Goal: Communication & Community: Answer question/provide support

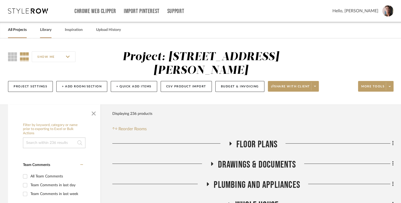
click at [49, 31] on link "Library" at bounding box center [45, 29] width 11 height 7
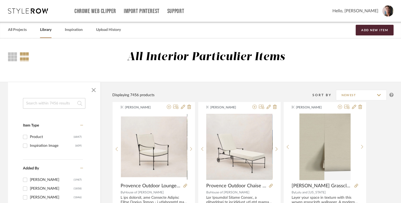
click at [45, 32] on link "Library" at bounding box center [45, 29] width 11 height 7
click at [17, 32] on link "All Projects" at bounding box center [17, 29] width 19 height 7
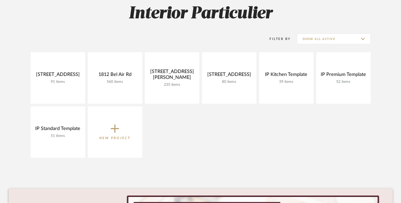
scroll to position [81, 0]
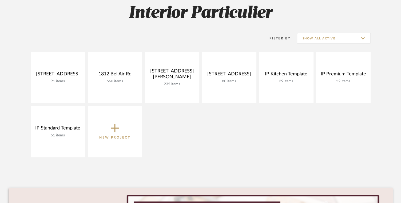
click at [201, 126] on div "[STREET_ADDRESS] 91 items View Budget Open Project 1812 Bel Air Rd 560 items Vi…" at bounding box center [201, 106] width 385 height 108
click at [168, 127] on div "[STREET_ADDRESS] 91 items View Budget Open Project 1812 Bel Air Rd 560 items Vi…" at bounding box center [201, 106] width 385 height 108
click at [172, 127] on div "[STREET_ADDRESS] 91 items View Budget Open Project 1812 Bel Air Rd 560 items Vi…" at bounding box center [201, 106] width 385 height 108
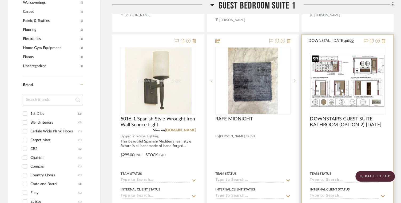
scroll to position [679, 0]
click at [356, 85] on img "0" at bounding box center [348, 80] width 75 height 53
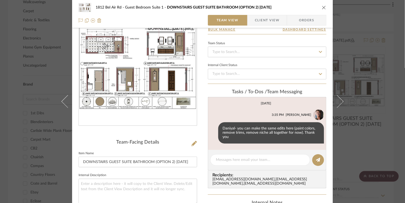
scroll to position [29, 0]
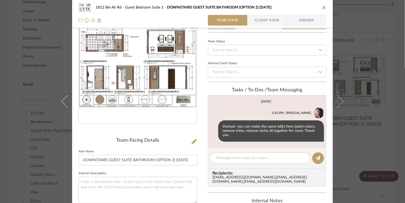
click at [249, 156] on textarea at bounding box center [260, 159] width 89 height 6
type textarea "Hi Daniyal- see red pencil in documents"
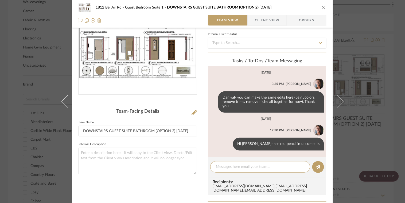
scroll to position [54, 0]
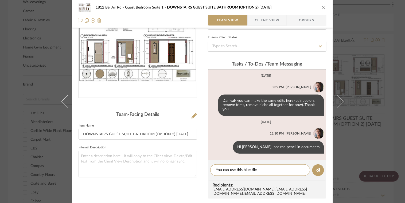
paste textarea "https://www.ziatile.com/products/ethereal-blue-4x4-ceramic-tile"
type textarea "You can use this blue tile https://www.ziatile.com/products/ethereal-blue-4x4-c…"
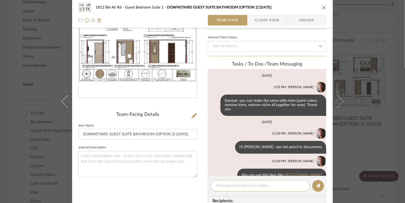
scroll to position [21, 0]
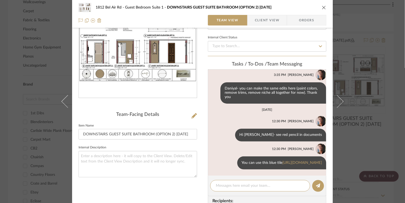
click at [382, 126] on div "1812 Bel Air Rd Guest Bedroom Suite 1 DOWNSTAIRS GUEST SUITE BATHROOM (OPTION 2…" at bounding box center [202, 101] width 405 height 203
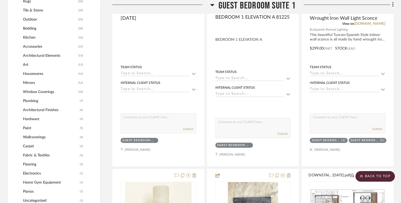
scroll to position [433, 0]
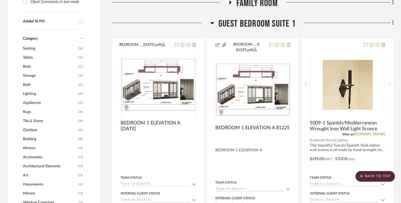
click at [249, 23] on span "Guest Bedroom Suite 1" at bounding box center [256, 23] width 77 height 11
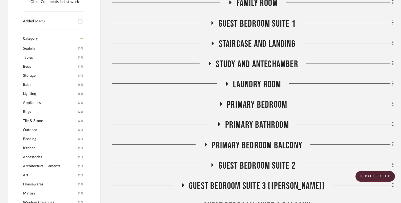
click at [253, 40] on span "Staircase and Landing" at bounding box center [257, 43] width 77 height 11
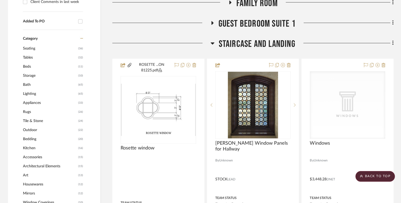
click at [252, 44] on span "Staircase and Landing" at bounding box center [257, 43] width 77 height 11
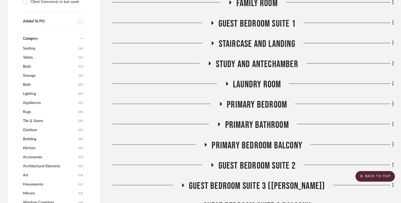
click at [252, 44] on span "Staircase and Landing" at bounding box center [257, 43] width 77 height 11
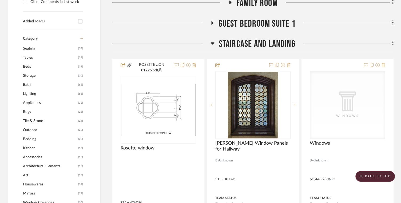
click at [252, 44] on span "Staircase and Landing" at bounding box center [257, 43] width 77 height 11
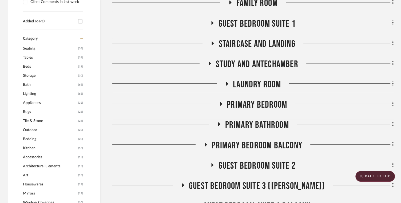
click at [253, 64] on span "Study and Antechamber" at bounding box center [257, 64] width 83 height 11
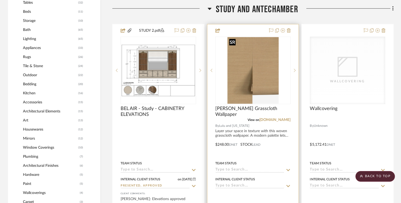
scroll to position [428, 0]
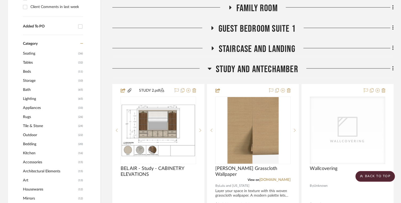
click at [254, 74] on span "Study and Antechamber" at bounding box center [257, 69] width 83 height 11
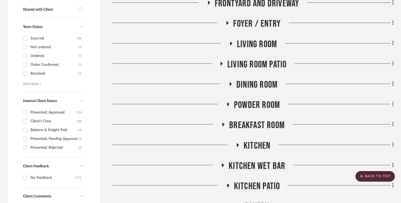
scroll to position [207, 0]
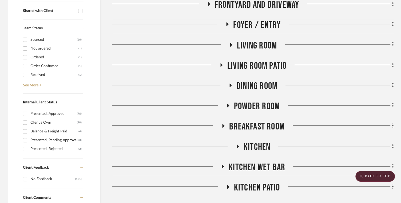
click at [255, 70] on span "Living room Patio" at bounding box center [257, 65] width 59 height 11
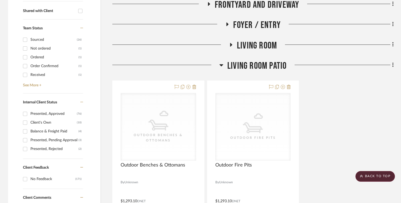
click at [255, 70] on span "Living room Patio" at bounding box center [257, 65] width 59 height 11
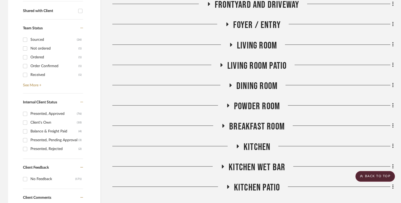
click at [254, 43] on span "Living Room" at bounding box center [257, 45] width 40 height 11
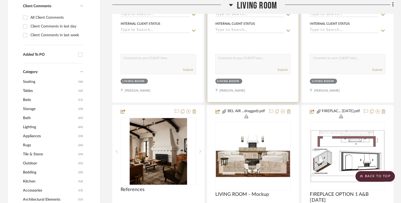
scroll to position [409, 0]
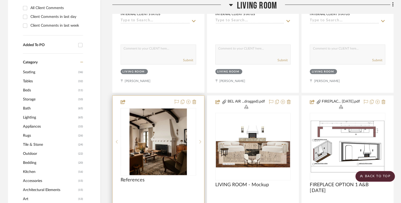
click at [178, 141] on img "0" at bounding box center [158, 142] width 57 height 67
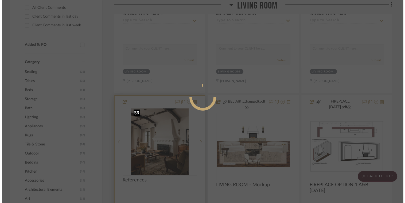
scroll to position [0, 0]
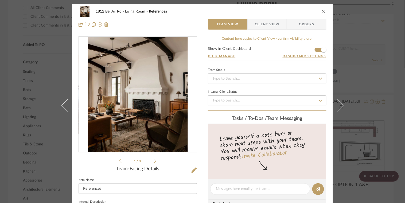
click at [155, 163] on div "1 / 3" at bounding box center [138, 100] width 119 height 128
click at [154, 162] on icon at bounding box center [155, 161] width 2 height 5
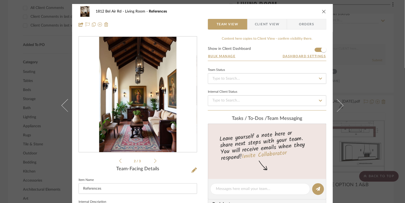
click at [154, 162] on icon at bounding box center [155, 161] width 2 height 4
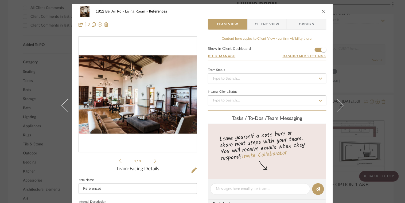
click at [385, 81] on div "1812 Bel Air Rd Living Room References Team View Client View Orders 3 / 3 Team-…" at bounding box center [202, 101] width 405 height 203
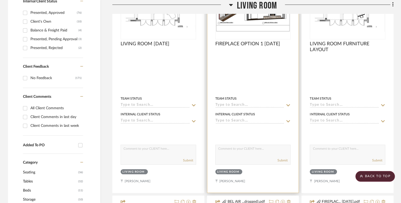
scroll to position [253, 0]
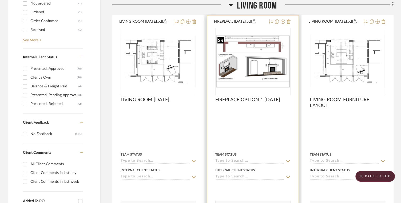
click at [254, 67] on img "0" at bounding box center [253, 61] width 75 height 53
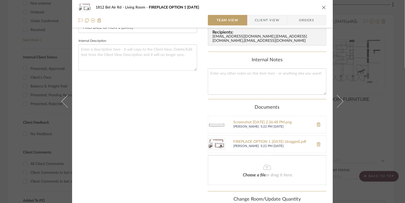
scroll to position [162, 0]
click at [369, 87] on div "1812 Bel Air Rd Living Room FIREPLACE OPTION 1 9.24.25 Team View Client View Or…" at bounding box center [202, 101] width 405 height 203
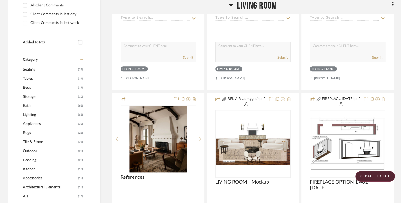
scroll to position [412, 0]
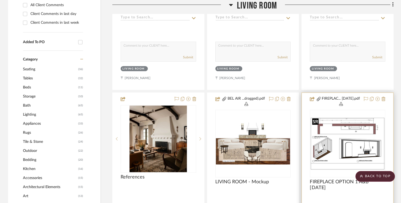
click at [354, 151] on img "0" at bounding box center [348, 143] width 75 height 53
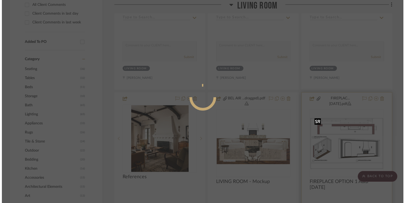
scroll to position [0, 0]
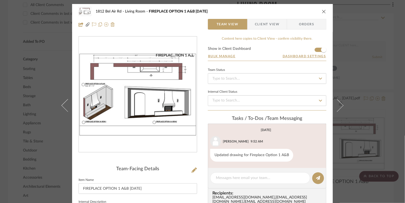
click at [190, 54] on icon "0" at bounding box center [192, 55] width 4 height 4
click at [322, 13] on icon "close" at bounding box center [324, 11] width 4 height 4
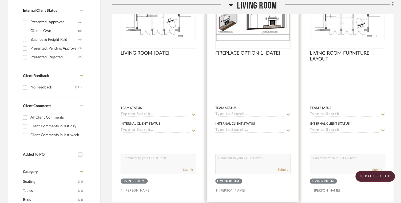
scroll to position [311, 0]
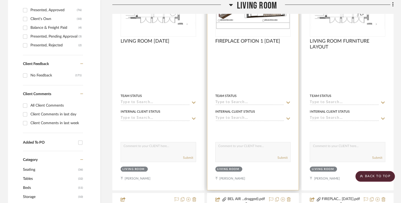
click at [249, 23] on img "0" at bounding box center [253, 3] width 75 height 53
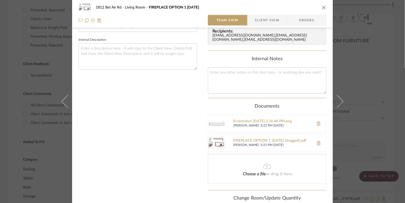
scroll to position [96, 0]
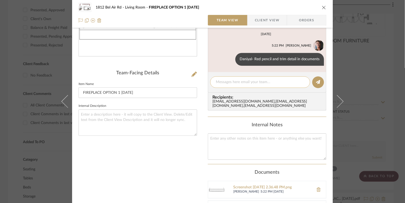
click at [234, 80] on textarea at bounding box center [260, 83] width 89 height 6
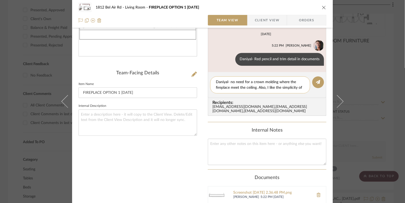
scroll to position [0, 0]
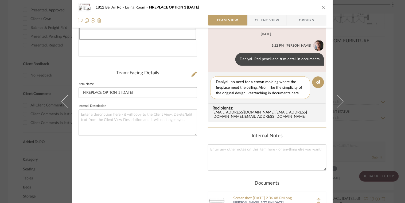
type textarea "Daniyal- no need for a crown molding where the fireplace meet the ceiling. Also…"
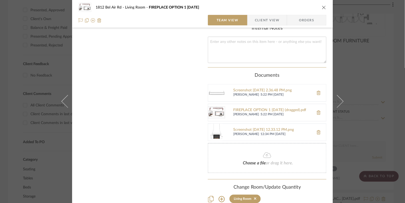
scroll to position [251, 0]
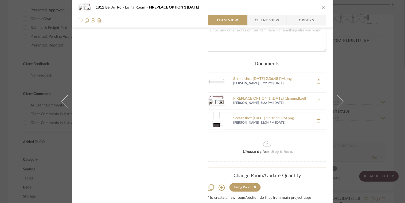
click at [322, 8] on icon "close" at bounding box center [324, 7] width 4 height 4
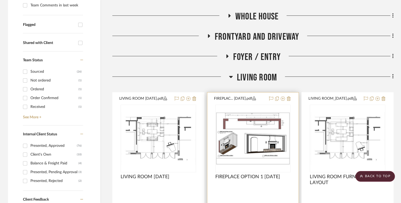
scroll to position [175, 0]
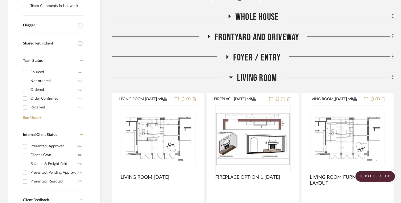
click at [254, 78] on span "Living Room" at bounding box center [257, 78] width 40 height 11
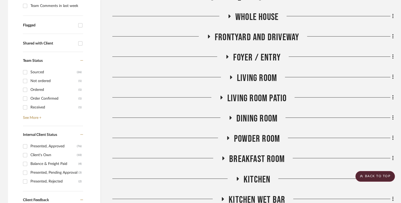
click at [259, 77] on span "Living Room" at bounding box center [257, 78] width 40 height 11
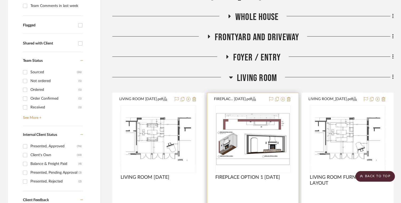
scroll to position [252, 0]
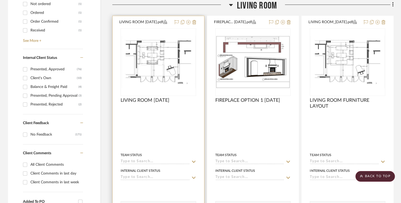
click at [151, 64] on img "0" at bounding box center [158, 62] width 75 height 53
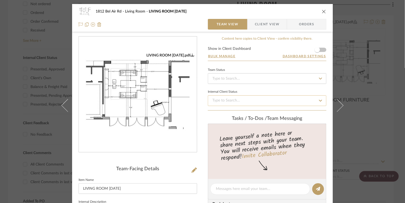
scroll to position [75, 0]
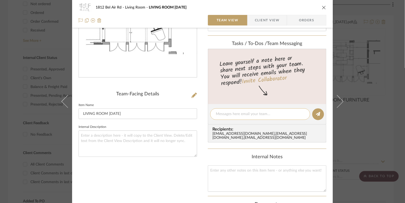
click at [259, 115] on textarea at bounding box center [260, 115] width 89 height 6
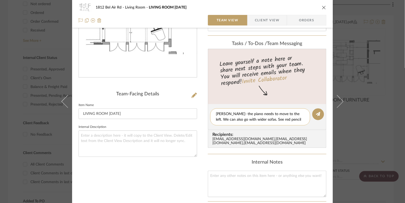
type textarea "Daniyal- the piano needs to move to the left. We can also go with wider sofas. …"
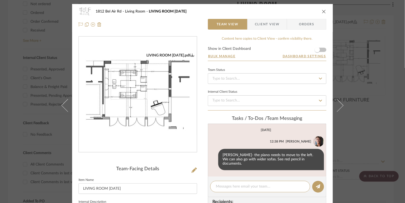
click at [323, 11] on icon "close" at bounding box center [324, 11] width 4 height 4
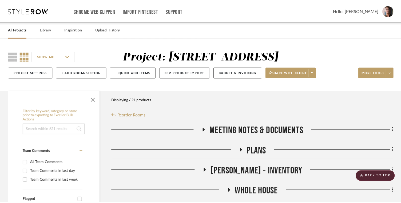
scroll to position [252, 0]
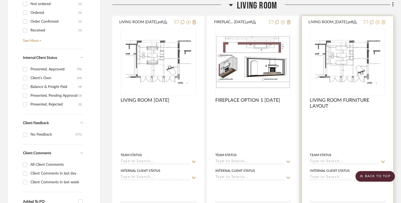
click at [385, 22] on icon at bounding box center [384, 22] width 4 height 4
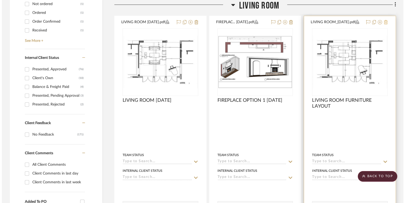
scroll to position [0, 0]
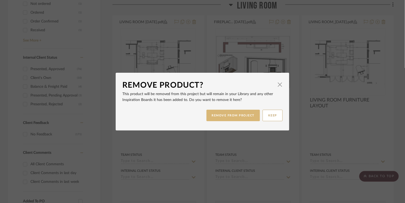
click at [236, 114] on button "REMOVE FROM PROJECT" at bounding box center [233, 115] width 54 height 11
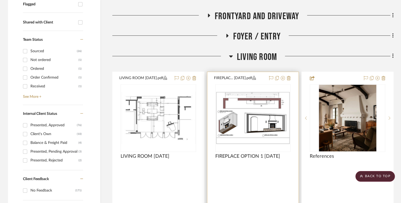
scroll to position [188, 0]
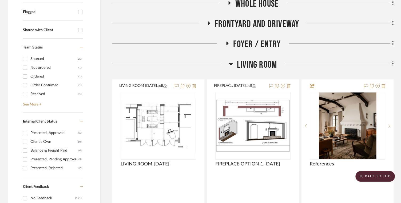
click at [254, 65] on span "Living Room" at bounding box center [257, 64] width 40 height 11
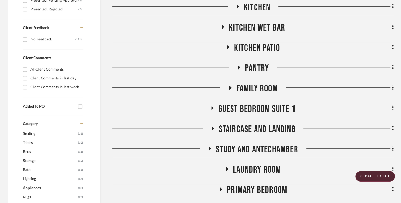
scroll to position [348, 0]
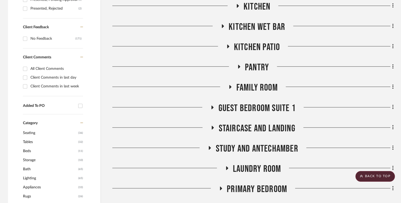
click at [259, 85] on span "Family Room" at bounding box center [256, 87] width 41 height 11
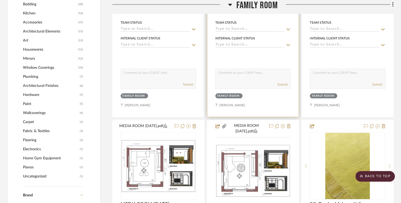
scroll to position [599, 0]
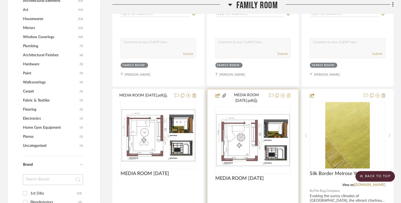
click at [290, 93] on icon at bounding box center [289, 95] width 4 height 4
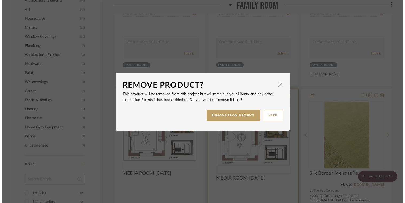
scroll to position [0, 0]
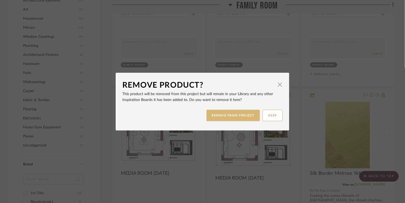
click at [229, 119] on button "REMOVE FROM PROJECT" at bounding box center [233, 115] width 54 height 11
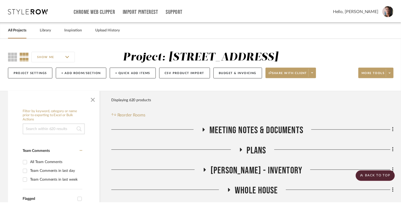
scroll to position [599, 0]
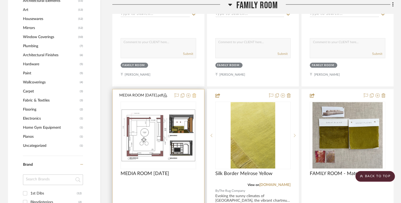
click at [195, 94] on icon at bounding box center [195, 95] width 4 height 4
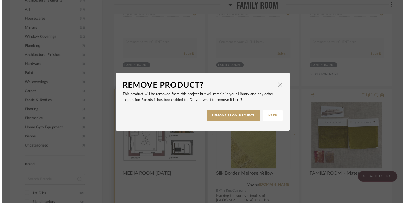
scroll to position [0, 0]
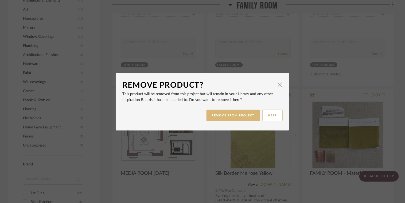
click at [235, 115] on button "REMOVE FROM PROJECT" at bounding box center [233, 115] width 54 height 11
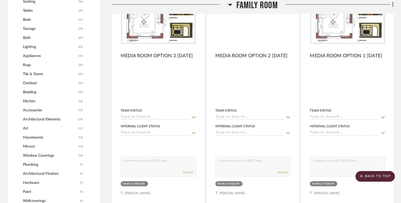
scroll to position [376, 0]
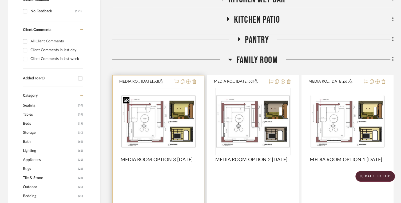
click at [0, 0] on img at bounding box center [0, 0] width 0 height 0
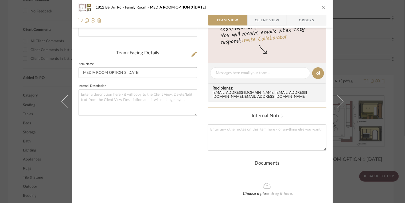
scroll to position [116, 0]
click at [234, 69] on div at bounding box center [260, 72] width 100 height 11
click at [225, 74] on textarea at bounding box center [260, 73] width 89 height 6
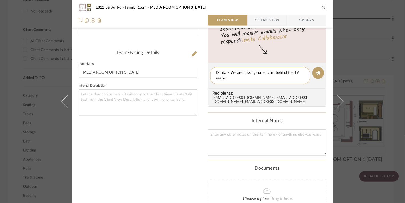
scroll to position [0, 0]
type textarea "Daniyal- We are missing some paint behind the TV see in documents."
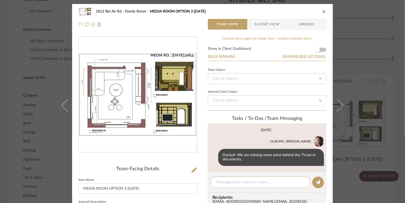
click at [322, 11] on icon "close" at bounding box center [324, 11] width 4 height 4
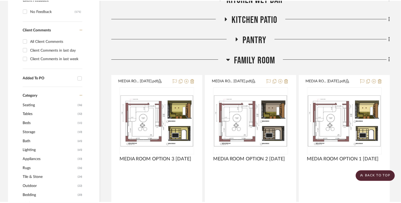
scroll to position [376, 0]
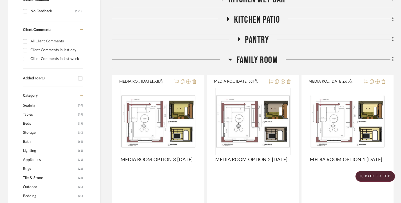
click at [256, 59] on span "Family Room" at bounding box center [256, 60] width 41 height 11
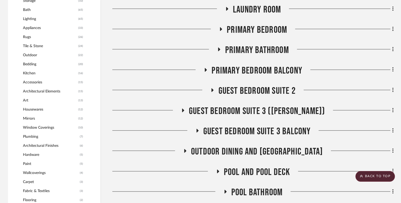
scroll to position [508, 0]
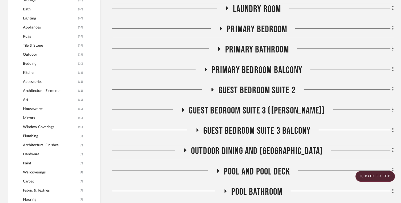
click at [255, 69] on span "Primary Bedroom Balcony" at bounding box center [257, 70] width 91 height 11
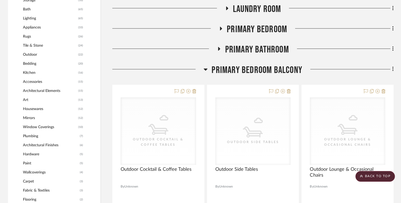
click at [255, 69] on span "Primary Bedroom Balcony" at bounding box center [257, 70] width 91 height 11
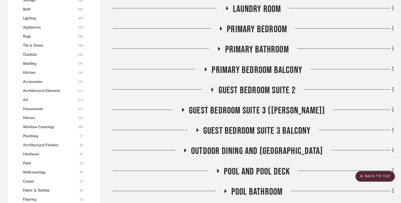
scroll to position [559, 0]
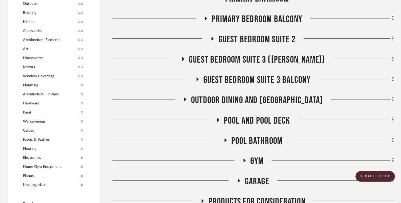
click at [255, 81] on span "Guest Bedroom Suite 3 Balcony" at bounding box center [257, 80] width 108 height 11
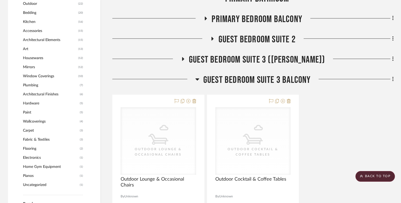
click at [255, 81] on span "Guest Bedroom Suite 3 Balcony" at bounding box center [257, 80] width 108 height 11
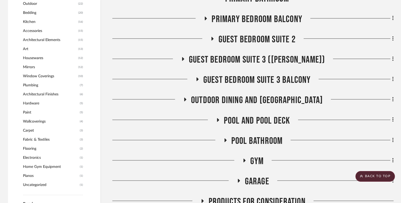
click at [253, 121] on span "Pool and Pool Deck" at bounding box center [257, 120] width 66 height 11
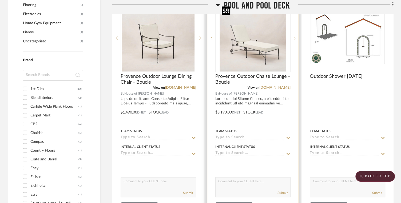
scroll to position [707, 0]
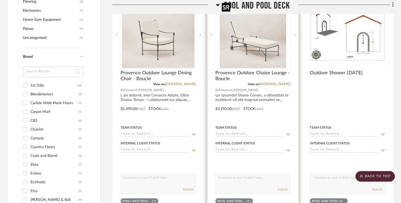
click at [253, 54] on img "0" at bounding box center [253, 34] width 66 height 67
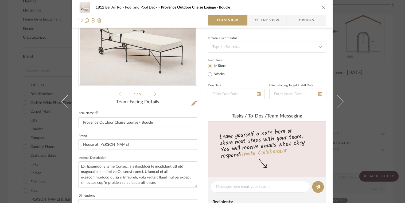
scroll to position [77, 0]
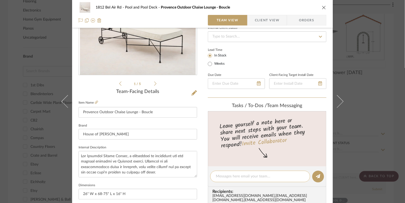
click at [234, 175] on textarea at bounding box center [260, 177] width 89 height 6
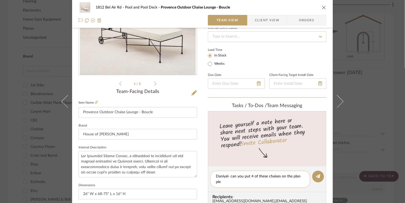
scroll to position [0, 0]
type textarea "Daniyal- can you put 4 of these chaises on the plan please?"
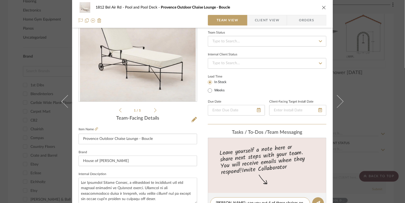
scroll to position [49, 0]
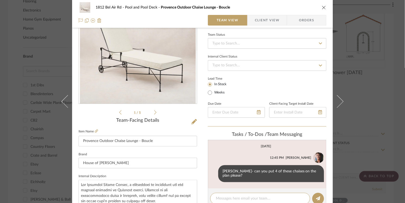
click at [322, 7] on icon "close" at bounding box center [324, 7] width 4 height 4
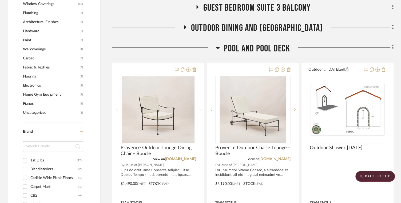
scroll to position [632, 0]
click at [254, 48] on span "Pool and Pool Deck" at bounding box center [257, 48] width 66 height 11
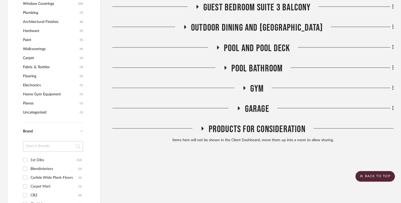
click at [253, 69] on span "Pool Bathroom" at bounding box center [258, 68] width 52 height 11
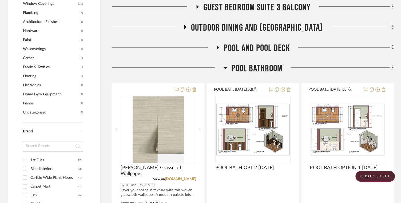
click at [253, 69] on span "Pool Bathroom" at bounding box center [258, 68] width 52 height 11
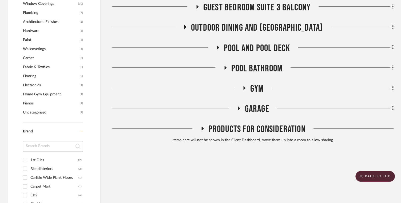
click at [253, 69] on span "Pool Bathroom" at bounding box center [258, 68] width 52 height 11
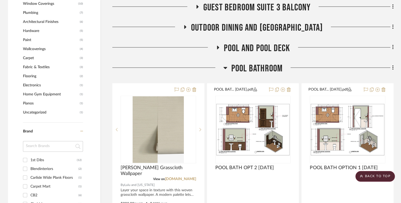
click at [253, 69] on span "Pool Bathroom" at bounding box center [258, 68] width 52 height 11
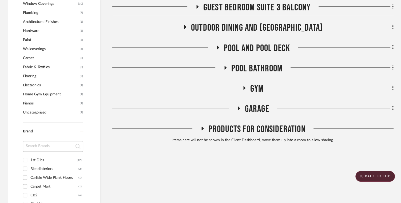
click at [253, 69] on span "Pool Bathroom" at bounding box center [258, 68] width 52 height 11
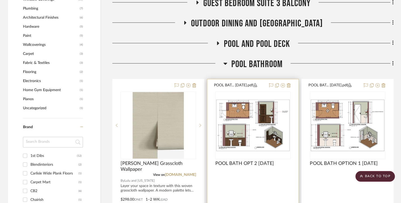
scroll to position [618, 0]
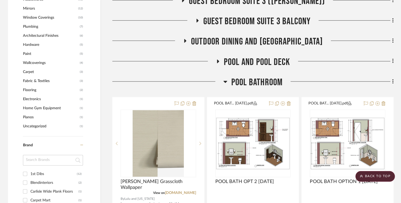
click at [260, 79] on span "Pool Bathroom" at bounding box center [258, 82] width 52 height 11
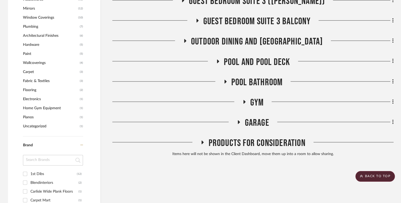
click at [255, 104] on span "Gym" at bounding box center [256, 102] width 13 height 11
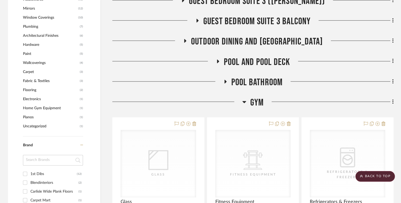
click at [255, 104] on span "Gym" at bounding box center [256, 102] width 13 height 11
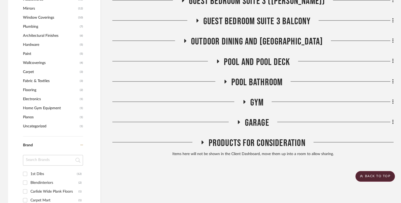
click at [255, 122] on span "Garage" at bounding box center [257, 122] width 24 height 11
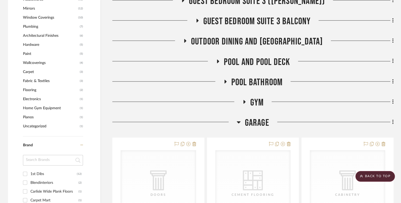
click at [255, 122] on span "Garage" at bounding box center [257, 122] width 24 height 11
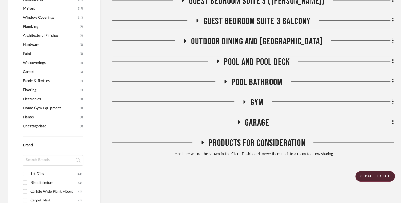
click at [255, 139] on span "Products For Consideration" at bounding box center [257, 143] width 97 height 11
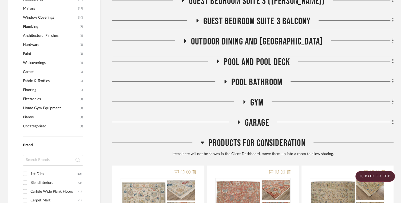
click at [255, 139] on span "Products For Consideration" at bounding box center [257, 143] width 97 height 11
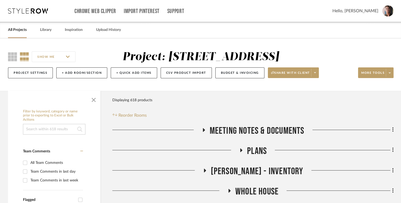
scroll to position [68, 0]
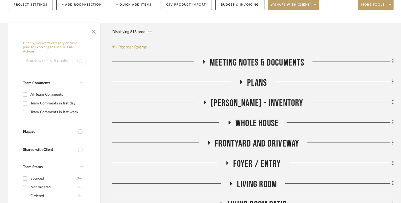
click at [255, 69] on div "Meeting notes & Documents" at bounding box center [252, 64] width 281 height 14
click at [254, 61] on span "Meeting notes & Documents" at bounding box center [257, 62] width 95 height 11
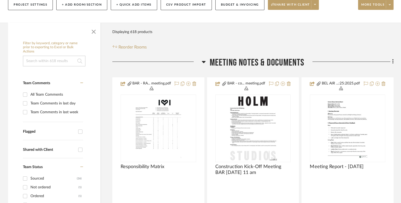
click at [254, 61] on span "Meeting notes & Documents" at bounding box center [257, 62] width 95 height 11
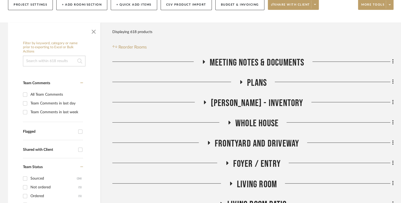
click at [255, 84] on span "Plans" at bounding box center [257, 82] width 20 height 11
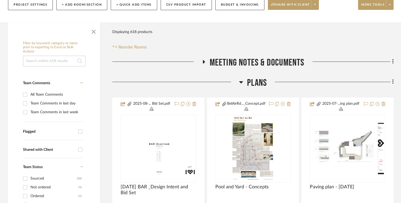
click at [255, 84] on span "Plans" at bounding box center [257, 82] width 20 height 11
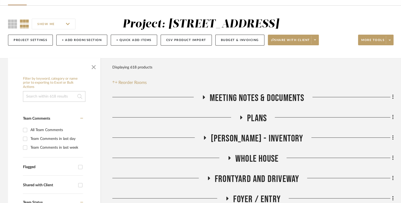
scroll to position [0, 0]
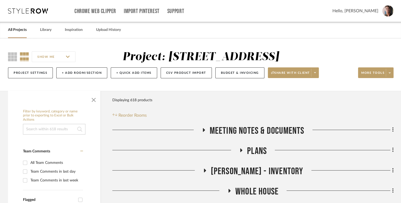
click at [252, 147] on span "Plans" at bounding box center [257, 151] width 20 height 11
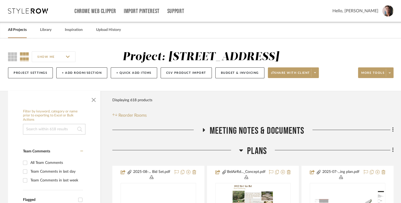
scroll to position [109, 0]
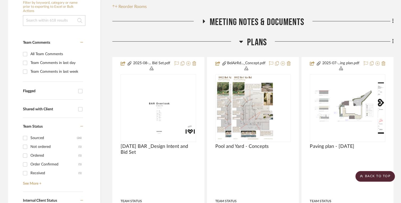
click at [255, 41] on span "Plans" at bounding box center [257, 42] width 20 height 11
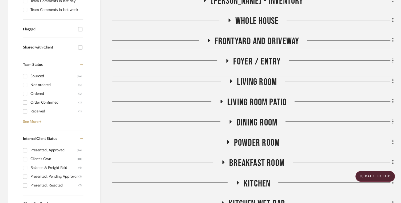
scroll to position [171, 0]
click at [255, 16] on span "Whole House" at bounding box center [257, 20] width 43 height 11
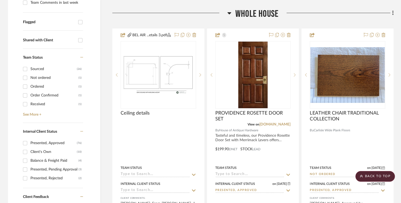
scroll to position [185, 0]
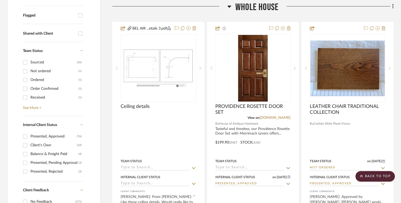
click at [253, 2] on span "Whole House" at bounding box center [257, 7] width 43 height 11
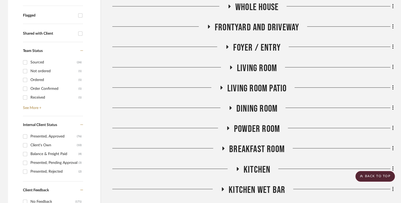
click at [257, 29] on span "Frontyard and Driveway" at bounding box center [257, 27] width 84 height 11
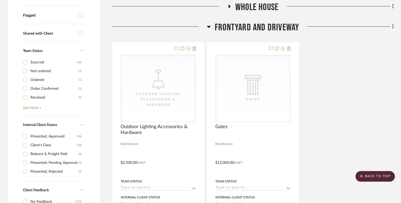
click at [257, 29] on span "Frontyard and Driveway" at bounding box center [257, 27] width 84 height 11
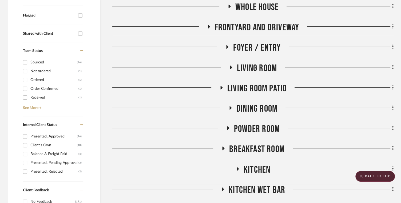
click at [257, 46] on span "Foyer / Entry" at bounding box center [257, 47] width 48 height 11
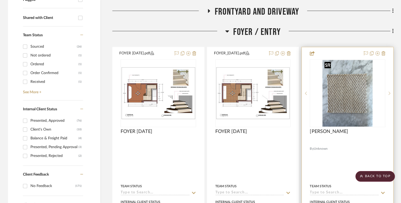
scroll to position [194, 0]
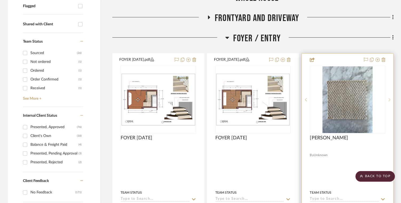
click at [389, 99] on icon at bounding box center [390, 100] width 2 height 4
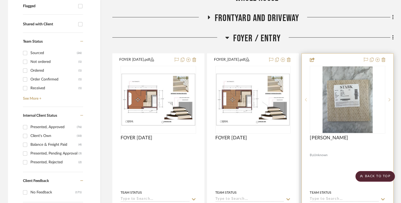
click at [303, 96] on div at bounding box center [306, 100] width 8 height 68
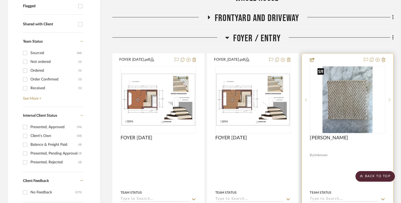
click at [354, 98] on img "0" at bounding box center [348, 99] width 50 height 67
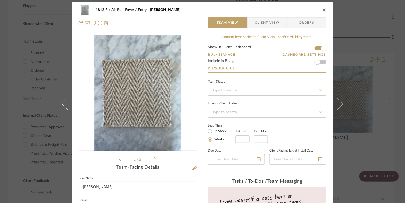
scroll to position [0, 0]
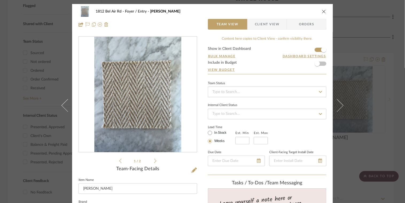
click at [322, 10] on icon "close" at bounding box center [324, 11] width 4 height 4
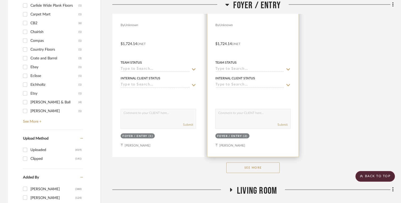
scroll to position [903, 0]
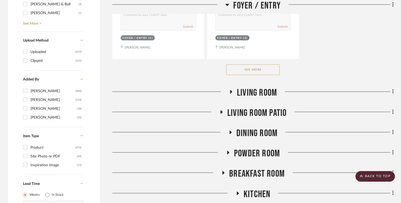
click at [253, 93] on span "Living Room" at bounding box center [257, 92] width 40 height 11
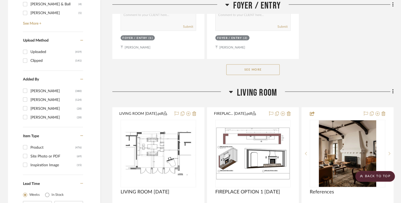
click at [253, 93] on span "Living Room" at bounding box center [257, 92] width 40 height 11
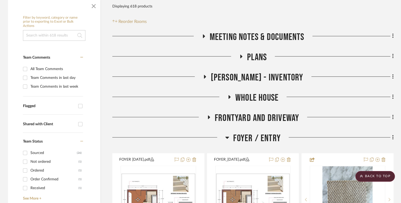
scroll to position [157, 0]
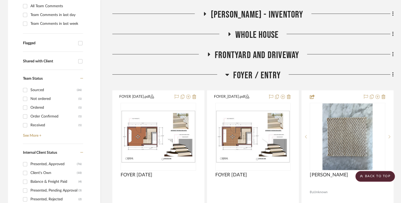
click at [253, 77] on span "Foyer / Entry" at bounding box center [257, 75] width 48 height 11
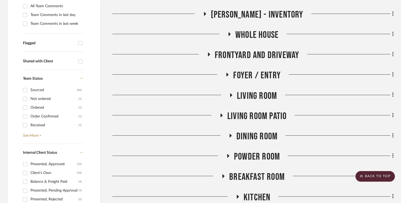
click at [253, 100] on span "Living Room" at bounding box center [257, 96] width 40 height 11
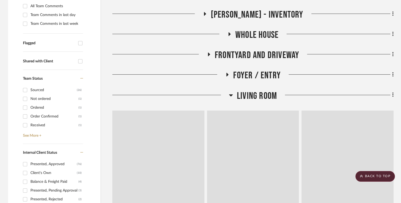
click at [253, 100] on span "Living Room" at bounding box center [257, 96] width 40 height 11
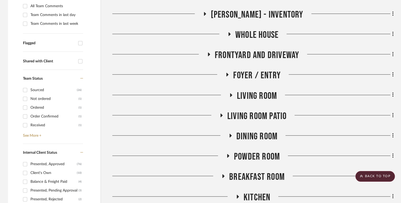
click at [254, 114] on span "Living room Patio" at bounding box center [257, 116] width 59 height 11
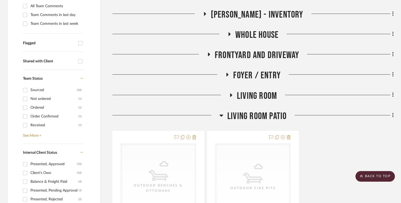
click at [254, 114] on span "Living room Patio" at bounding box center [257, 116] width 59 height 11
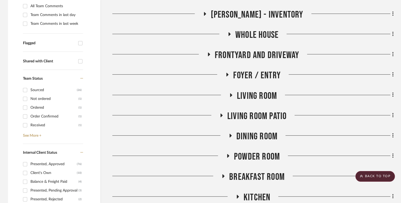
click at [254, 135] on span "Dining Room" at bounding box center [257, 136] width 41 height 11
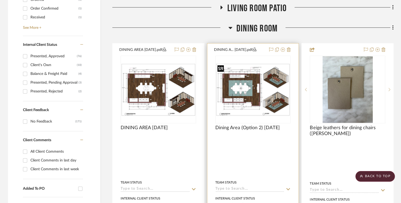
scroll to position [256, 0]
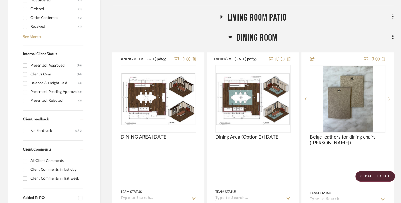
click at [252, 35] on span "Dining Room" at bounding box center [257, 37] width 41 height 11
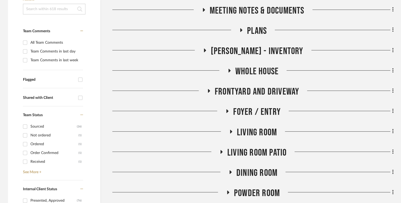
scroll to position [122, 0]
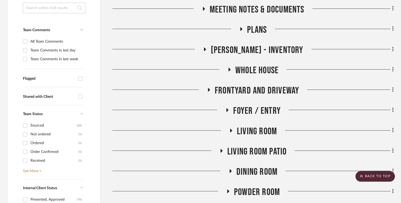
click at [254, 68] on span "Whole House" at bounding box center [257, 70] width 43 height 11
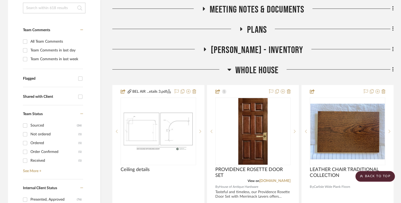
click at [254, 68] on span "Whole House" at bounding box center [257, 70] width 43 height 11
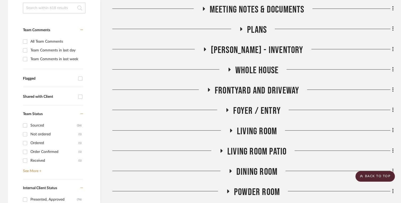
click at [254, 93] on span "Frontyard and Driveway" at bounding box center [257, 90] width 84 height 11
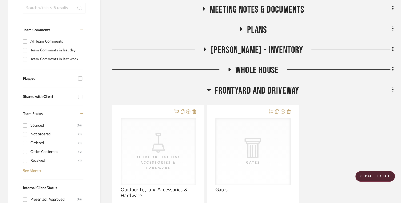
click at [254, 93] on span "Frontyard and Driveway" at bounding box center [257, 90] width 84 height 11
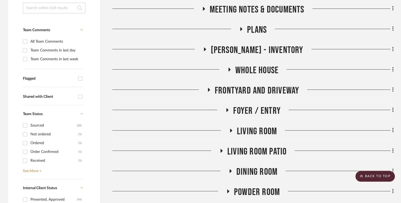
click at [252, 69] on span "Whole House" at bounding box center [257, 70] width 43 height 11
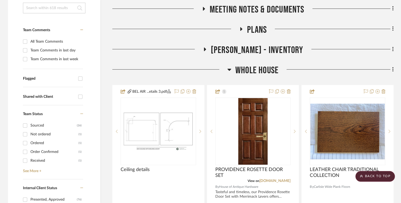
click at [252, 69] on span "Whole House" at bounding box center [257, 70] width 43 height 11
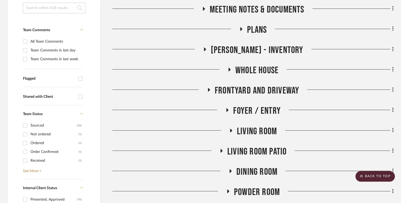
click at [256, 50] on span "BONNIE HILL - Inventory" at bounding box center [257, 50] width 93 height 11
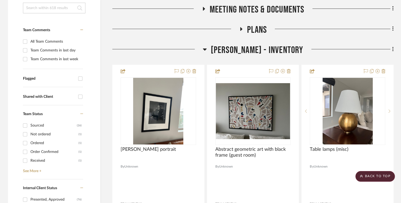
click at [254, 50] on span "BONNIE HILL - Inventory" at bounding box center [257, 50] width 93 height 11
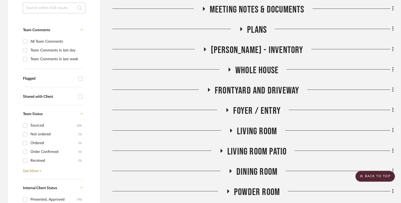
click at [254, 27] on span "Plans" at bounding box center [257, 29] width 20 height 11
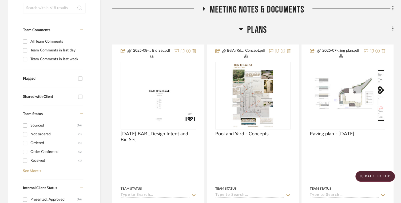
click at [254, 28] on span "Plans" at bounding box center [257, 29] width 20 height 11
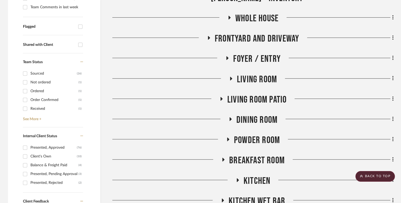
scroll to position [175, 0]
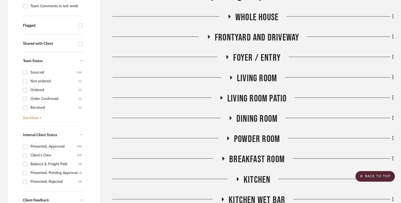
click at [256, 78] on span "Living Room" at bounding box center [257, 78] width 40 height 11
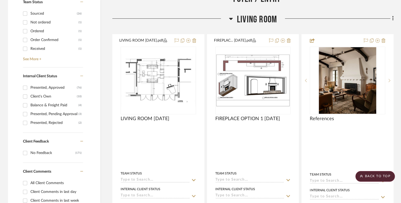
scroll to position [235, 0]
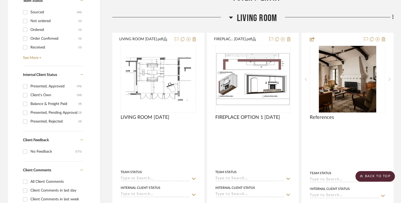
click at [254, 21] on span "Living Room" at bounding box center [257, 18] width 40 height 11
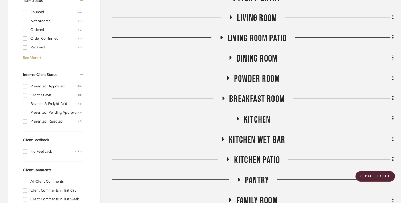
click at [254, 40] on span "Living room Patio" at bounding box center [257, 38] width 59 height 11
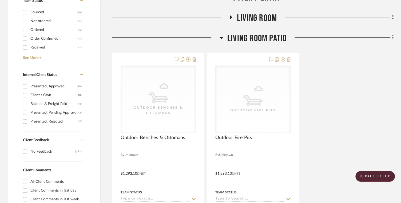
click at [254, 40] on span "Living room Patio" at bounding box center [257, 38] width 59 height 11
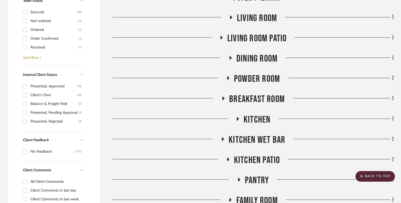
click at [254, 56] on span "Dining Room" at bounding box center [257, 58] width 41 height 11
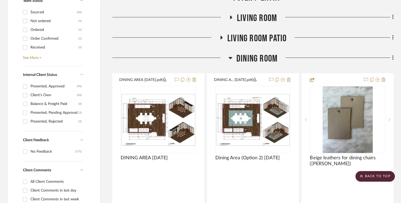
click at [254, 57] on span "Dining Room" at bounding box center [257, 58] width 41 height 11
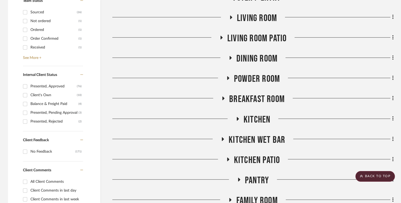
click at [255, 83] on span "Powder Room" at bounding box center [257, 78] width 46 height 11
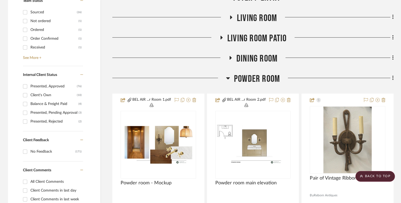
click at [254, 79] on span "Powder Room" at bounding box center [257, 78] width 46 height 11
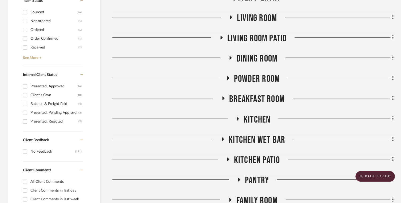
click at [257, 97] on span "Breakfast Room" at bounding box center [257, 99] width 56 height 11
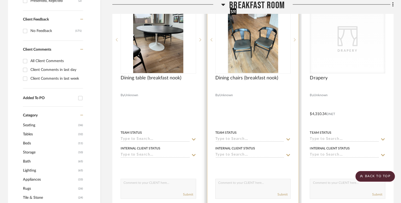
scroll to position [294, 0]
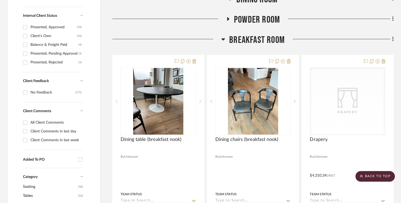
click at [258, 41] on span "Breakfast Room" at bounding box center [257, 39] width 56 height 11
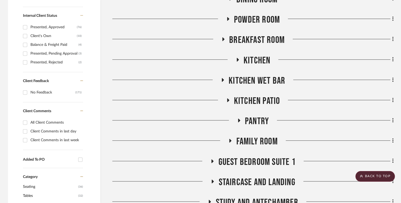
click at [254, 64] on span "Kitchen" at bounding box center [257, 60] width 27 height 11
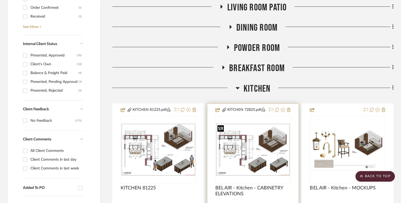
scroll to position [265, 0]
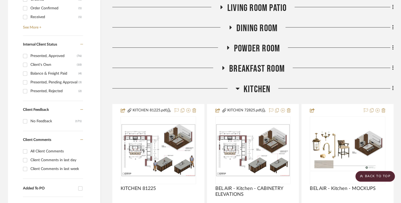
click at [254, 86] on span "Kitchen" at bounding box center [257, 89] width 27 height 11
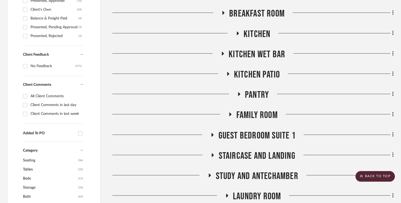
scroll to position [322, 0]
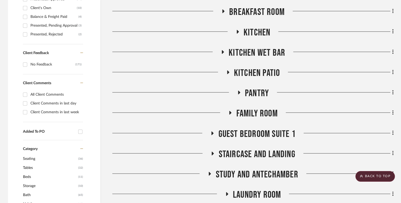
click at [253, 51] on span "Kitchen Wet Bar" at bounding box center [257, 52] width 57 height 11
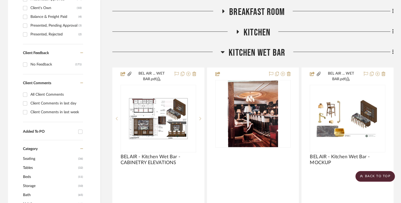
drag, startPoint x: 251, startPoint y: 51, endPoint x: 254, endPoint y: 46, distance: 5.3
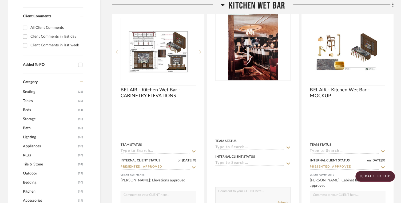
scroll to position [405, 0]
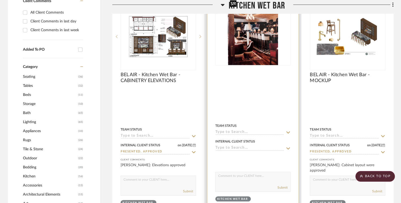
click at [0, 0] on img at bounding box center [0, 0] width 0 height 0
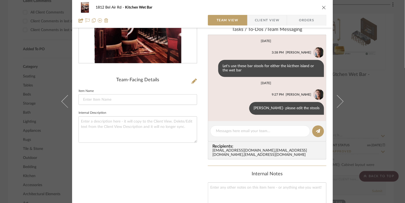
scroll to position [94, 0]
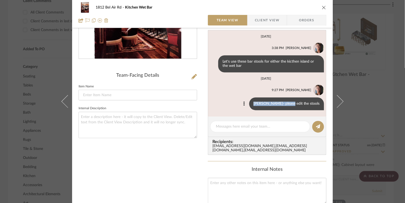
drag, startPoint x: 272, startPoint y: 100, endPoint x: 302, endPoint y: 101, distance: 29.9
click at [302, 101] on div "Daniyal- please edit the stools" at bounding box center [286, 104] width 75 height 13
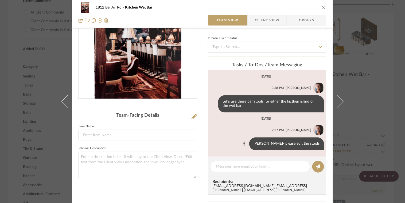
scroll to position [48, 0]
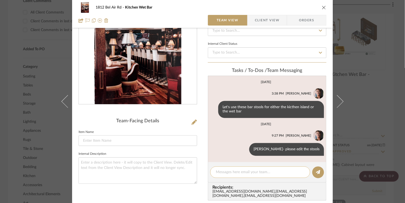
click at [260, 173] on textarea at bounding box center [260, 173] width 89 height 6
click at [241, 173] on textarea "Following up on. the stools" at bounding box center [260, 173] width 89 height 6
type textarea "Following up on the stools"
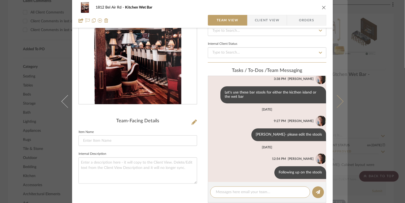
scroll to position [18, 0]
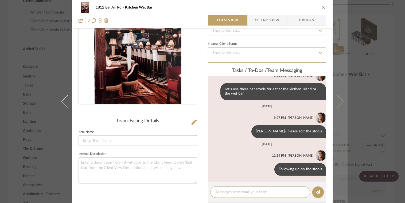
click at [342, 128] on button at bounding box center [340, 101] width 15 height 203
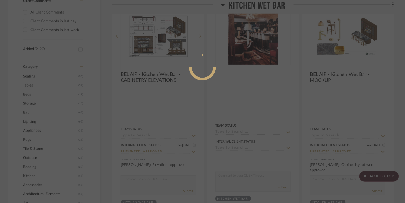
click at [367, 84] on div at bounding box center [202, 101] width 405 height 203
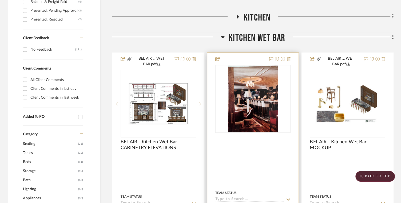
scroll to position [327, 0]
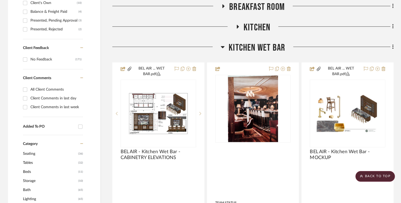
click at [253, 49] on span "Kitchen Wet Bar" at bounding box center [257, 47] width 57 height 11
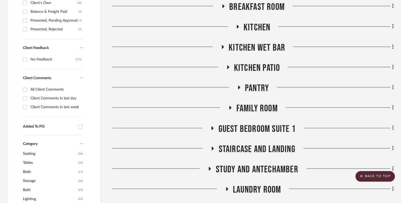
click at [252, 70] on span "Kitchen Patio" at bounding box center [257, 67] width 46 height 11
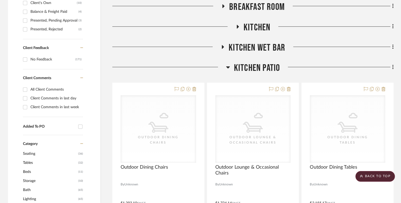
click at [252, 70] on span "Kitchen Patio" at bounding box center [257, 67] width 46 height 11
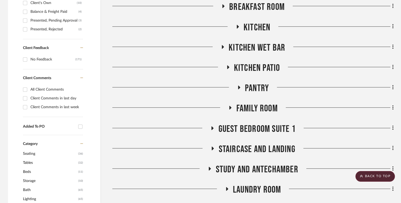
click at [252, 89] on span "Pantry" at bounding box center [257, 88] width 24 height 11
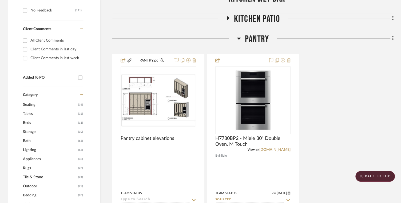
scroll to position [386, 0]
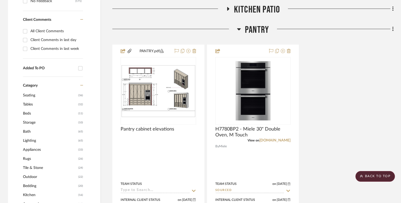
click at [255, 31] on span "Pantry" at bounding box center [257, 29] width 24 height 11
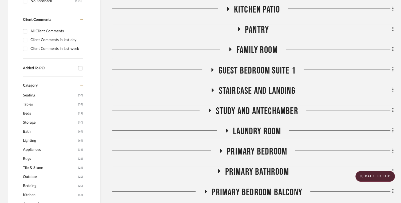
click at [255, 48] on span "Family Room" at bounding box center [256, 50] width 41 height 11
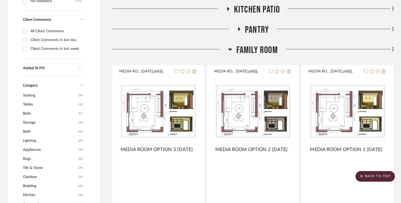
click at [255, 48] on span "Family Room" at bounding box center [256, 50] width 41 height 11
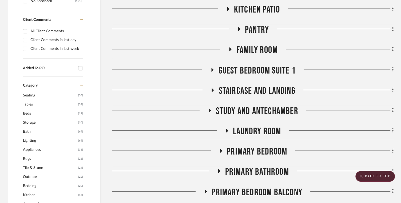
click at [251, 72] on span "Guest Bedroom Suite 1" at bounding box center [256, 70] width 77 height 11
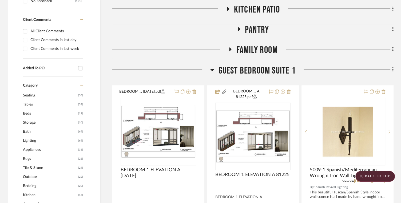
click at [253, 71] on span "Guest Bedroom Suite 1" at bounding box center [256, 70] width 77 height 11
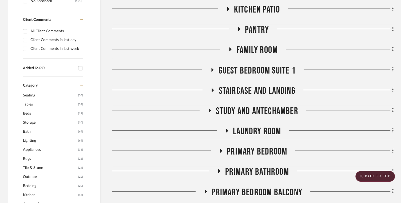
click at [252, 92] on span "Staircase and Landing" at bounding box center [257, 90] width 77 height 11
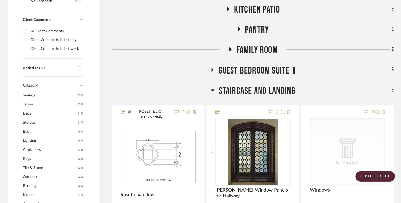
click at [252, 91] on span "Staircase and Landing" at bounding box center [257, 90] width 77 height 11
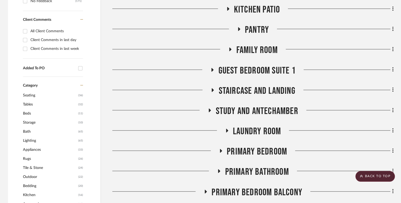
click at [251, 112] on span "Study and Antechamber" at bounding box center [257, 111] width 83 height 11
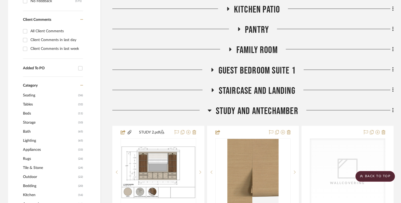
scroll to position [450, 0]
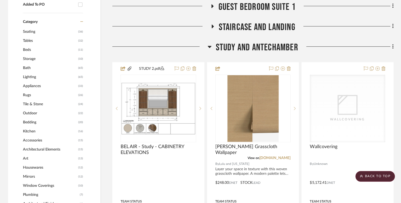
click at [254, 45] on span "Study and Antechamber" at bounding box center [257, 47] width 83 height 11
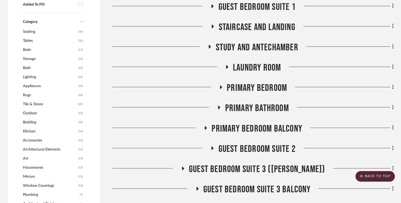
click at [254, 71] on span "Laundry Room" at bounding box center [257, 67] width 48 height 11
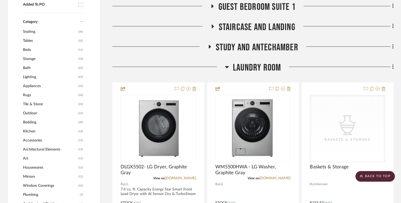
click at [254, 69] on span "Laundry Room" at bounding box center [257, 67] width 48 height 11
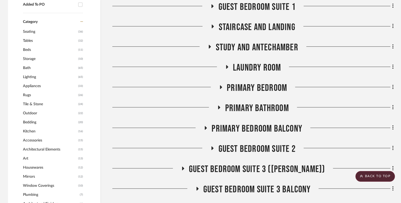
click at [253, 89] on span "Primary Bedroom" at bounding box center [257, 88] width 60 height 11
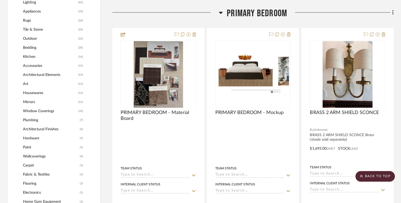
scroll to position [525, 0]
click at [253, 17] on span "Primary Bedroom" at bounding box center [257, 12] width 60 height 11
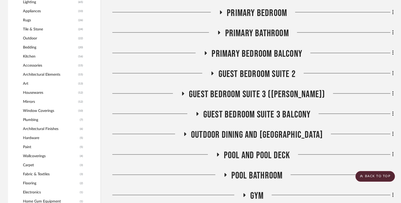
click at [253, 36] on span "Primary Bathroom" at bounding box center [257, 33] width 64 height 11
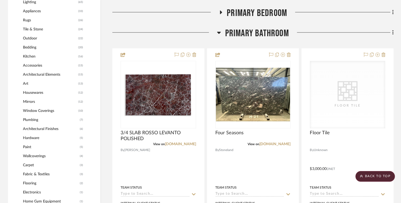
click at [253, 32] on span "Primary Bathroom" at bounding box center [257, 33] width 64 height 11
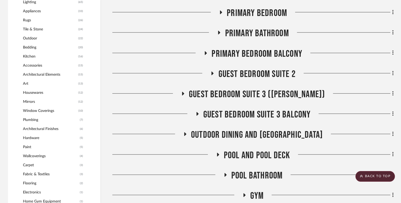
click at [253, 50] on span "Primary Bedroom Balcony" at bounding box center [257, 53] width 91 height 11
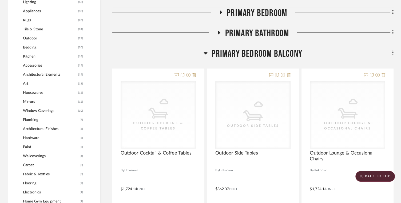
click at [253, 50] on span "Primary Bedroom Balcony" at bounding box center [257, 53] width 91 height 11
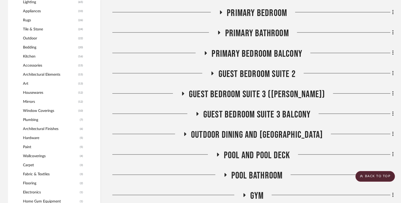
click at [253, 69] on span "Guest Bedroom Suite 2" at bounding box center [256, 74] width 77 height 11
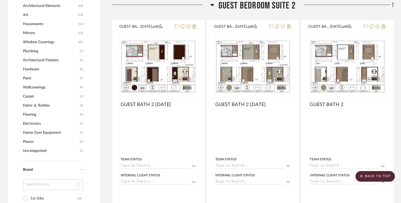
scroll to position [596, 0]
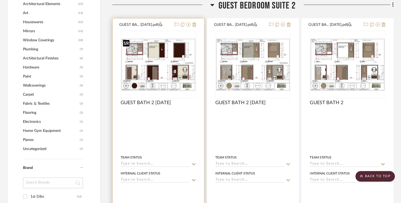
click at [179, 68] on img "0" at bounding box center [158, 64] width 75 height 53
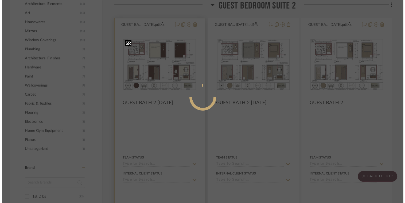
scroll to position [0, 0]
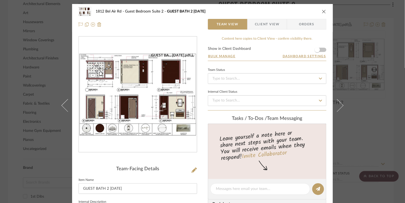
click at [164, 91] on img "0" at bounding box center [138, 94] width 118 height 83
